Goal: Navigation & Orientation: Understand site structure

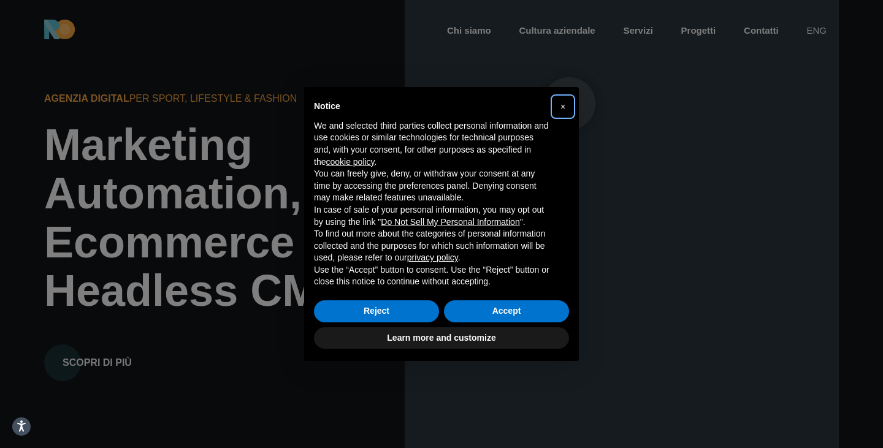
click at [567, 104] on button "×" at bounding box center [563, 107] width 20 height 20
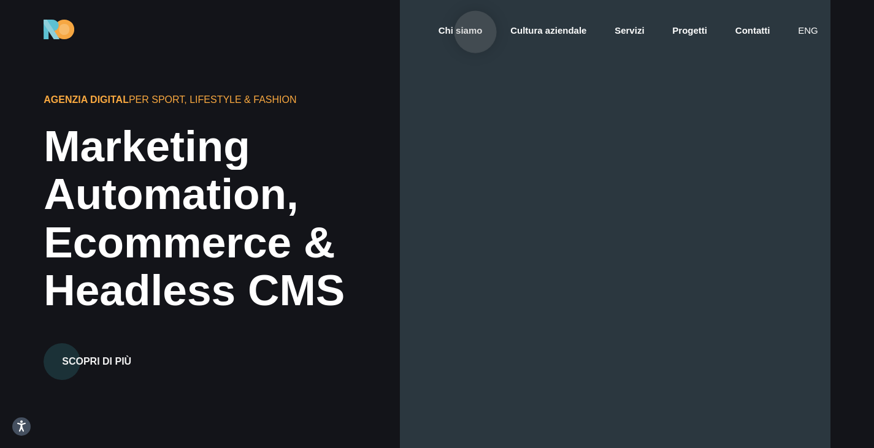
click at [475, 32] on link "Chi siamo" at bounding box center [460, 31] width 47 height 14
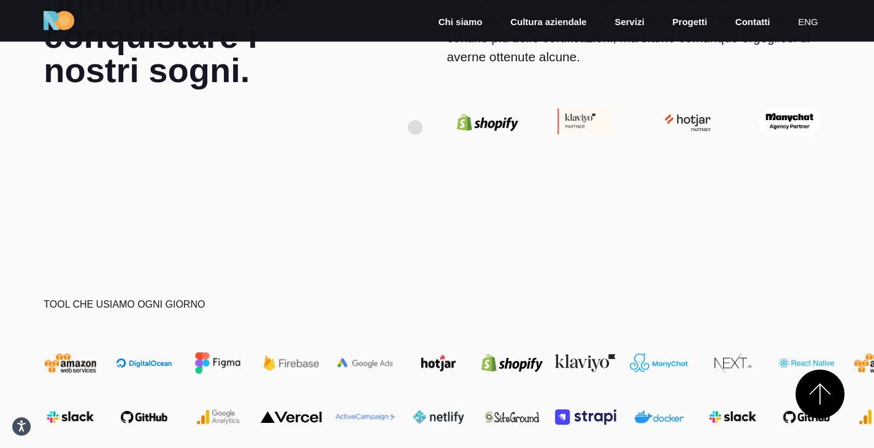
scroll to position [3432, 0]
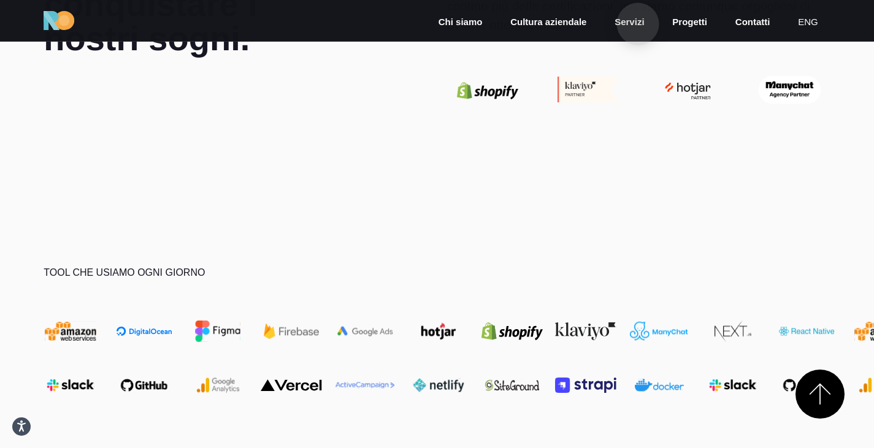
click at [638, 24] on link "Servizi" at bounding box center [629, 22] width 32 height 14
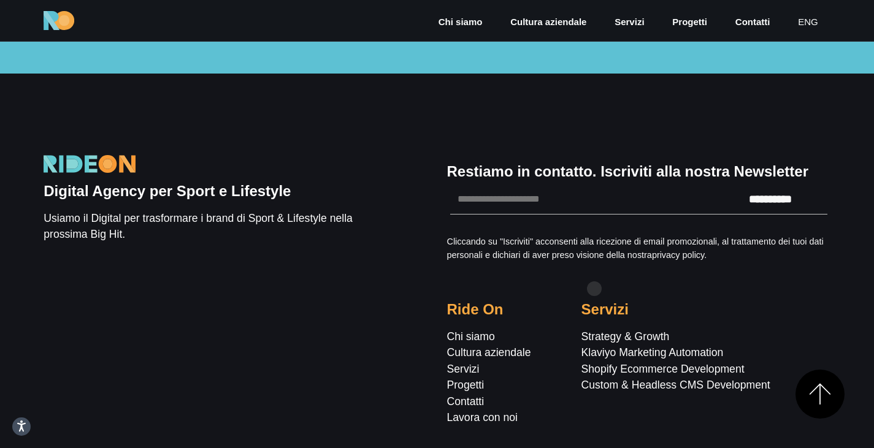
scroll to position [2359, 0]
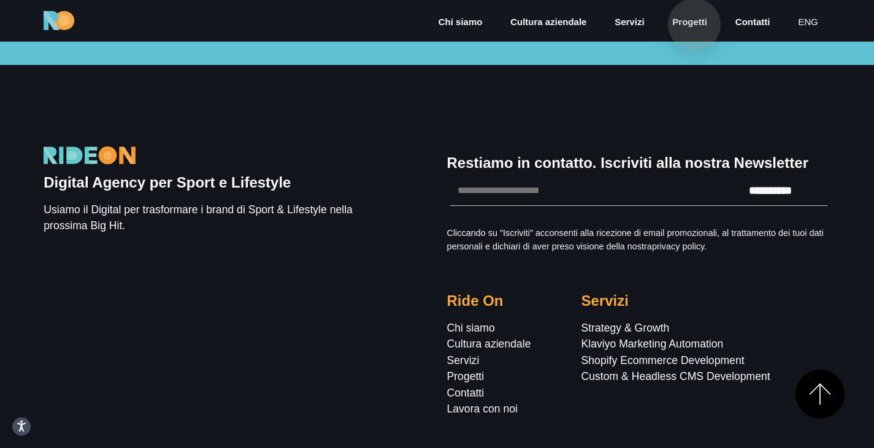
click at [694, 25] on link "Progetti" at bounding box center [689, 22] width 37 height 14
